Goal: Information Seeking & Learning: Learn about a topic

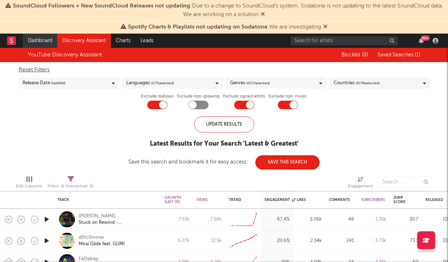
click at [36, 46] on link "Dashboard" at bounding box center [40, 41] width 34 height 14
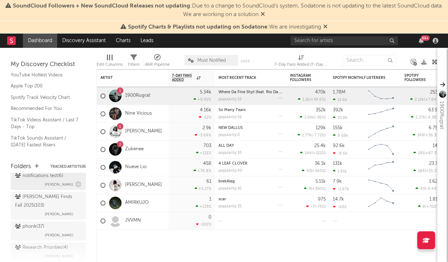
scroll to position [280, 0]
click at [60, 200] on div "[PERSON_NAME] Finds Fall 2025 ( 103 )" at bounding box center [47, 200] width 65 height 17
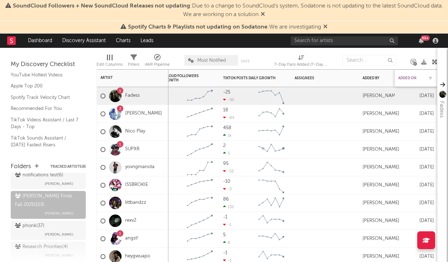
click at [407, 79] on div "Added On" at bounding box center [410, 78] width 25 height 4
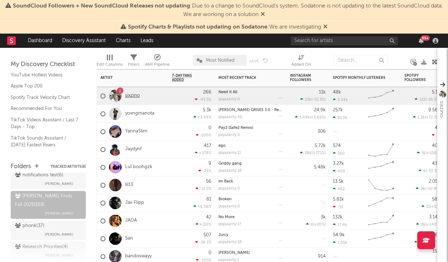
click at [129, 96] on link "sixzino" at bounding box center [132, 96] width 15 height 6
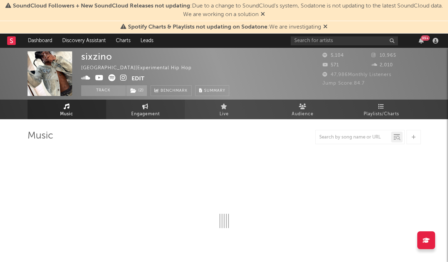
select select "1w"
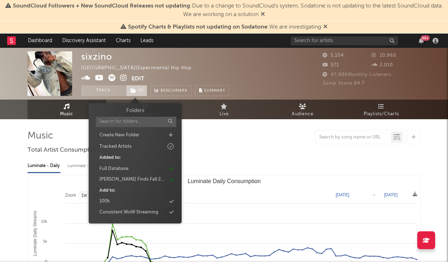
click at [136, 87] on span "( 2 )" at bounding box center [136, 90] width 21 height 11
click at [240, 164] on div "Luminate - Daily Luminate - Weekly BMAT - Weekly OCC - Weekly" at bounding box center [224, 166] width 393 height 12
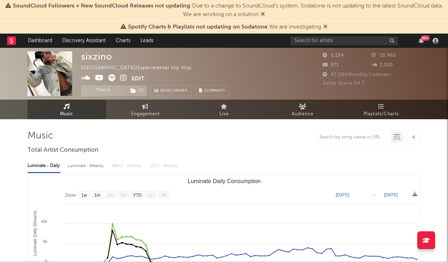
click at [324, 26] on icon at bounding box center [325, 27] width 4 height 6
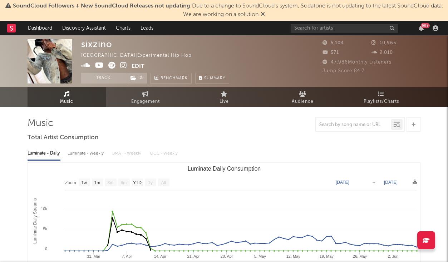
click at [265, 15] on icon at bounding box center [263, 14] width 4 height 6
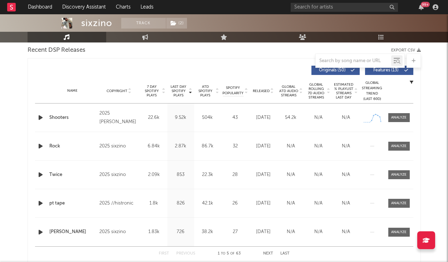
scroll to position [255, 0]
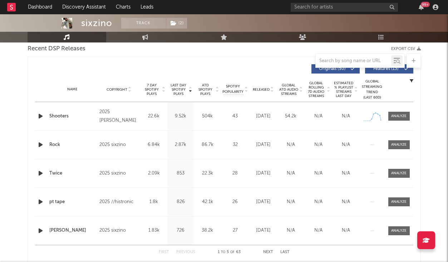
click at [396, 121] on div "Name Shooters Copyright 2025 sixzino, Feng Label 4946608 Records DK2 Album Name…" at bounding box center [224, 116] width 378 height 28
click at [396, 119] on div at bounding box center [398, 116] width 15 height 5
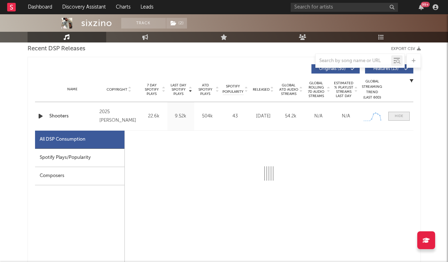
select select "1w"
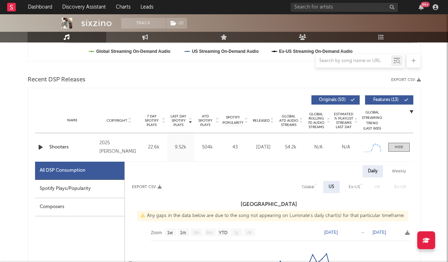
scroll to position [225, 0]
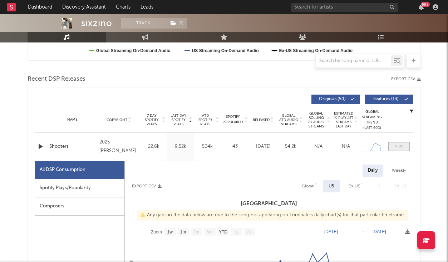
click at [406, 149] on span at bounding box center [398, 146] width 21 height 9
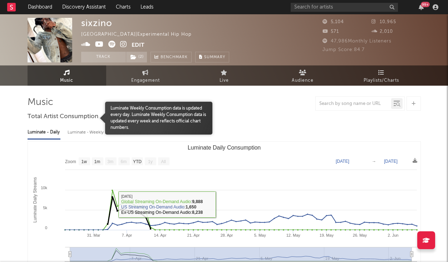
scroll to position [0, 0]
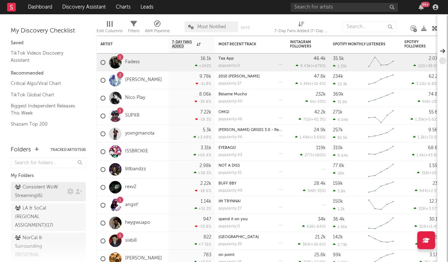
scroll to position [259, 0]
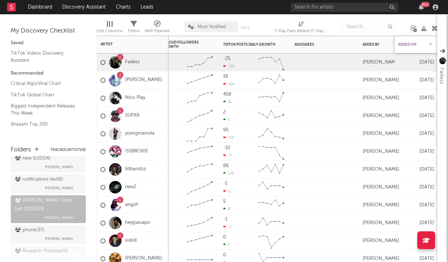
click at [407, 43] on div "Added On" at bounding box center [410, 45] width 25 height 4
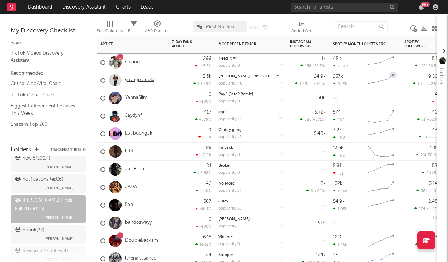
click at [139, 79] on link "yovngmanota" at bounding box center [139, 80] width 29 height 6
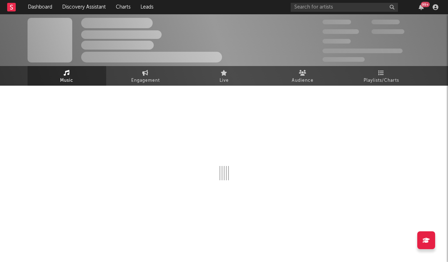
select select "1w"
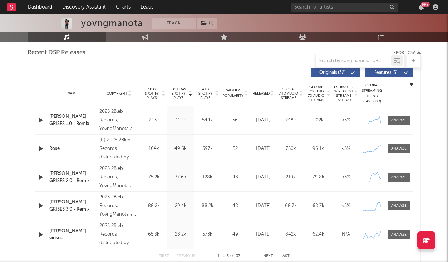
scroll to position [253, 0]
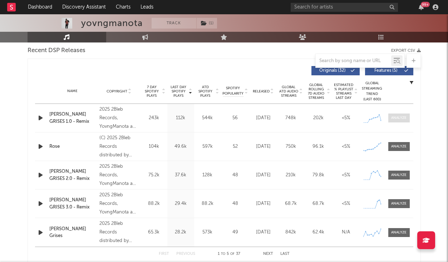
click at [408, 116] on span at bounding box center [398, 118] width 21 height 9
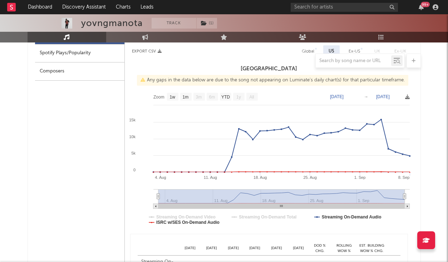
select select "1w"
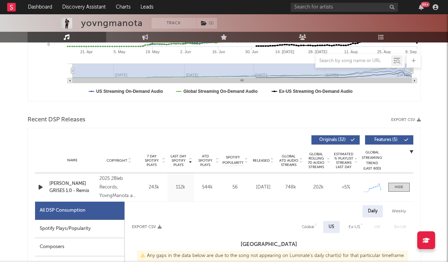
scroll to position [191, 0]
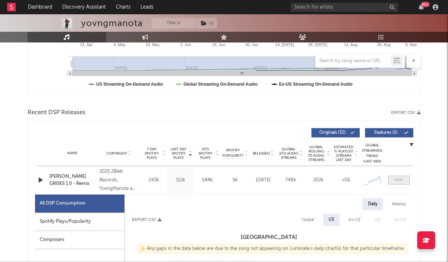
click at [399, 182] on div at bounding box center [399, 180] width 9 height 5
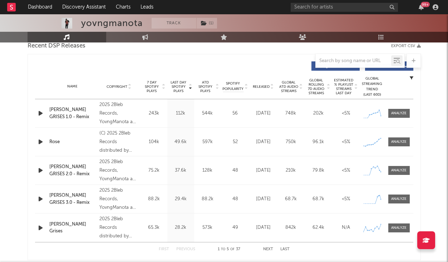
scroll to position [252, 0]
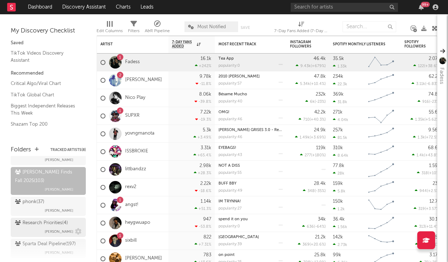
scroll to position [288, 0]
click at [50, 175] on div "[PERSON_NAME] Finds Fall 2025 ( 103 )" at bounding box center [47, 175] width 65 height 17
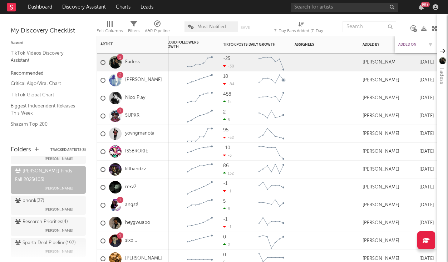
click at [403, 43] on div "Added On" at bounding box center [410, 45] width 25 height 4
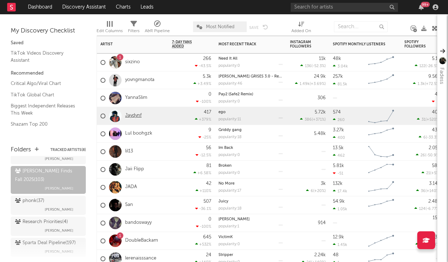
click at [133, 115] on link "Jaydynf" at bounding box center [133, 116] width 16 height 6
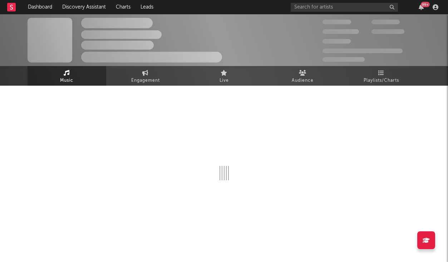
select select "1w"
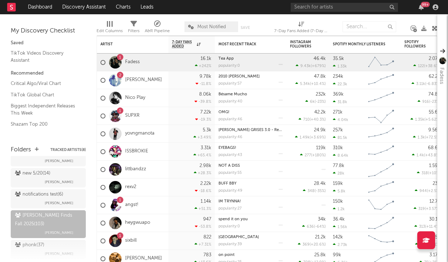
scroll to position [290, 0]
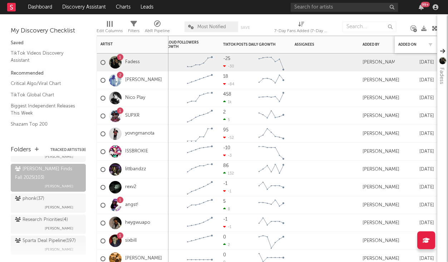
click at [405, 48] on div "Added On" at bounding box center [416, 44] width 36 height 15
click at [407, 45] on div "Added On" at bounding box center [410, 45] width 25 height 4
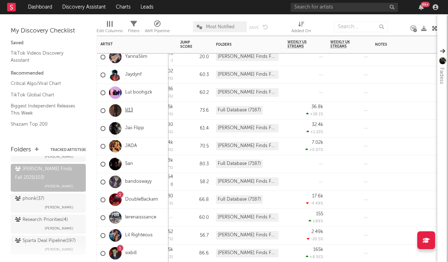
click at [131, 108] on link "lil13" at bounding box center [129, 111] width 8 height 6
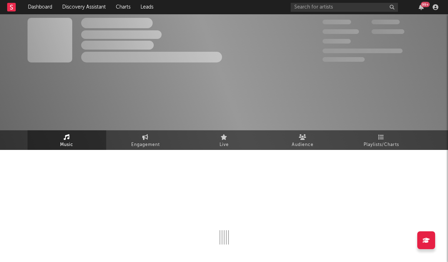
select select "6m"
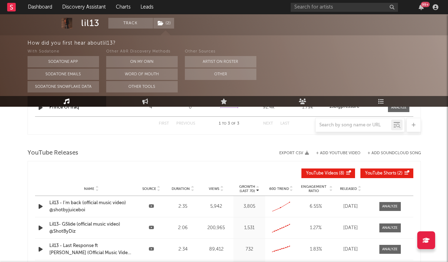
scroll to position [576, 0]
click at [94, 206] on div "Lil13 - I’m back (official music video) @shotbyjuiceboi" at bounding box center [91, 207] width 84 height 14
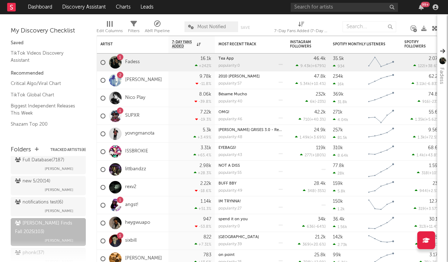
scroll to position [286, 0]
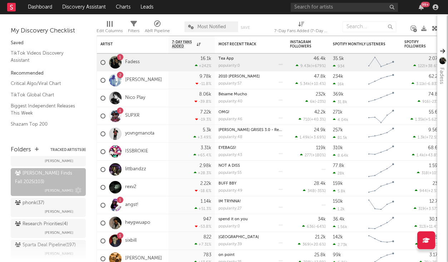
click at [45, 175] on div "[PERSON_NAME] Finds Fall 2025 ( 103 )" at bounding box center [47, 178] width 65 height 17
